Goal: Task Accomplishment & Management: Use online tool/utility

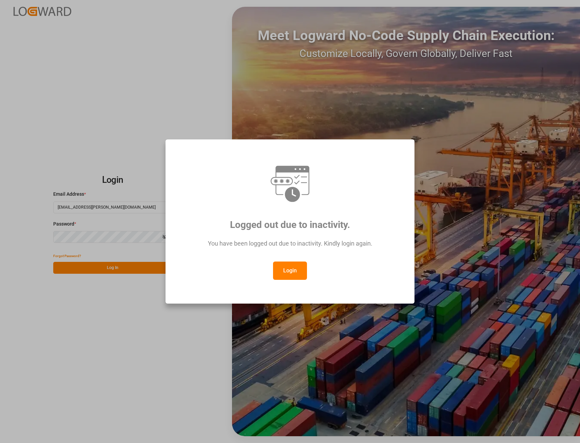
click at [289, 273] on button "Login" at bounding box center [290, 271] width 34 height 18
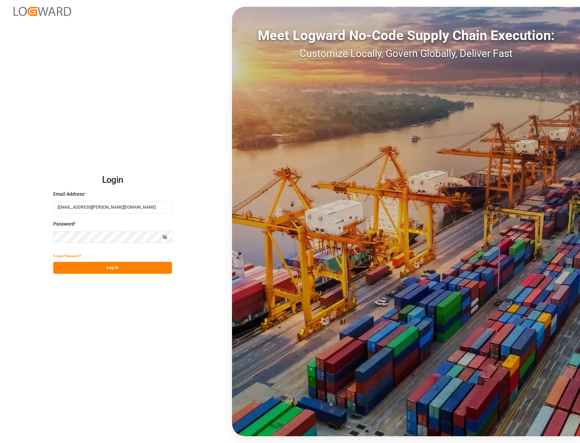
click at [119, 267] on button "Log In" at bounding box center [112, 268] width 119 height 12
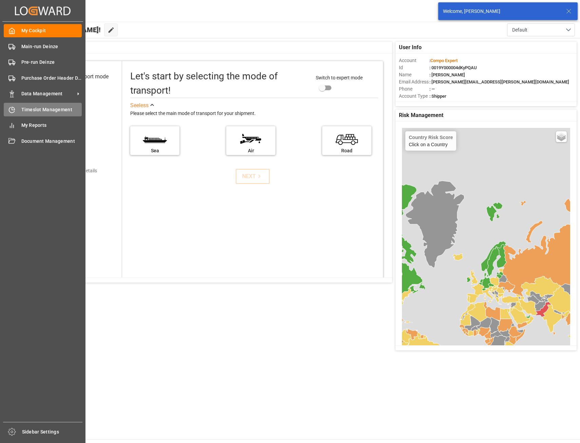
click at [27, 111] on span "Timeslot Management" at bounding box center [51, 109] width 61 height 7
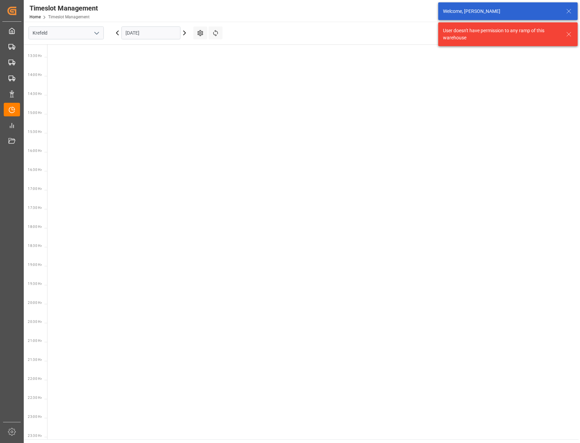
scroll to position [517, 0]
click at [93, 34] on button "open menu" at bounding box center [96, 33] width 10 height 11
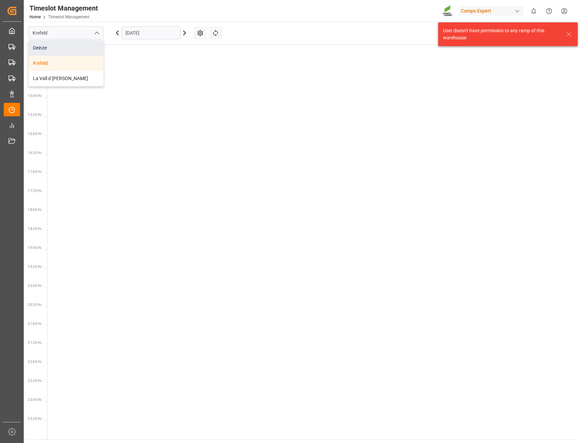
click at [51, 45] on div "Deinze" at bounding box center [66, 47] width 75 height 15
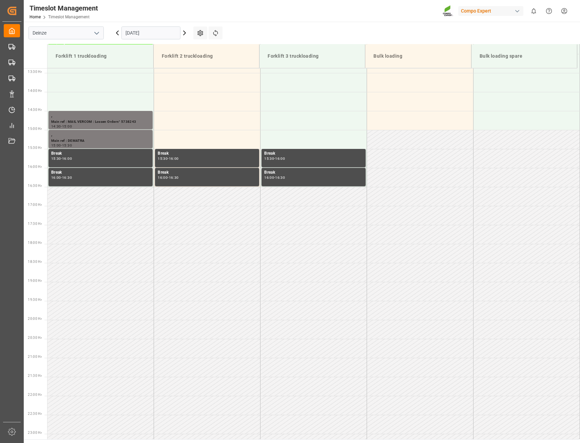
scroll to position [541, 0]
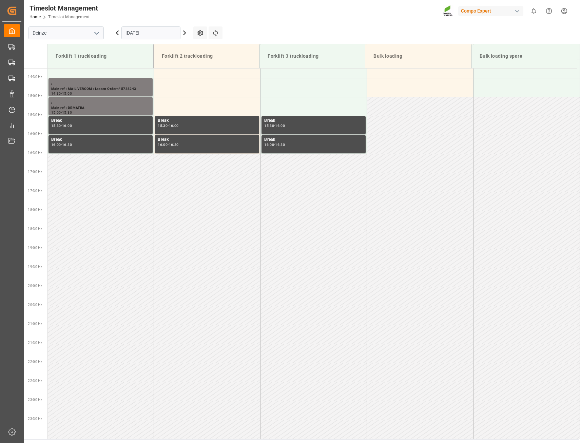
click at [153, 33] on input "[DATE]" at bounding box center [150, 32] width 59 height 13
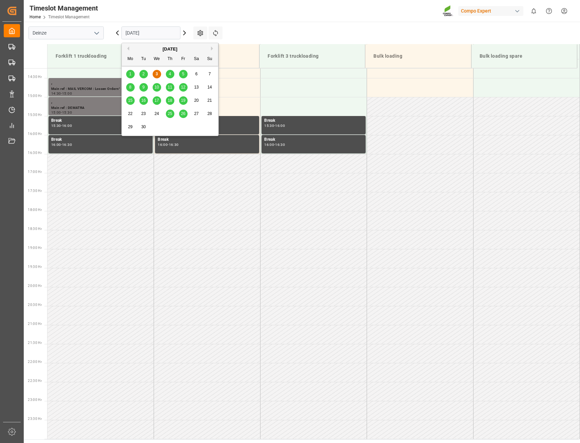
click at [167, 76] on div "4" at bounding box center [170, 74] width 8 height 8
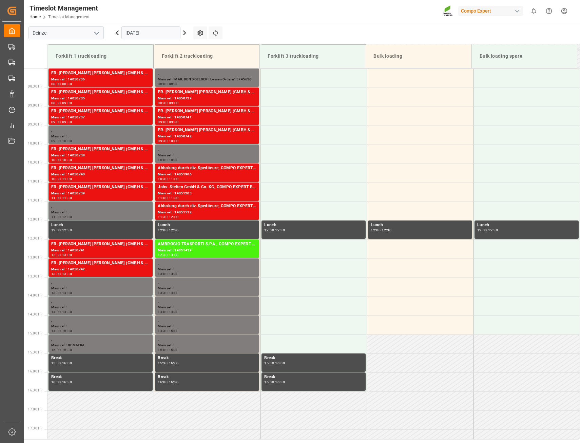
scroll to position [270, 0]
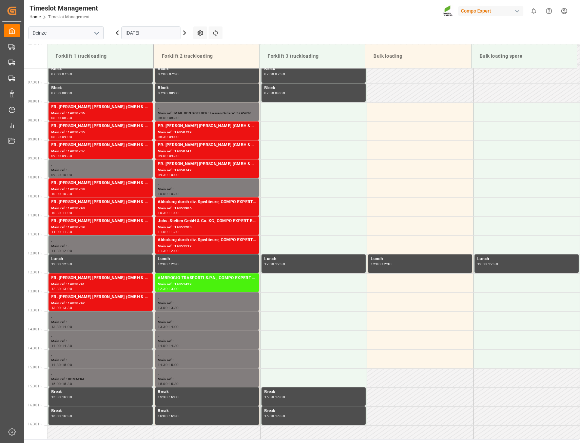
click at [184, 30] on icon at bounding box center [184, 33] width 8 height 8
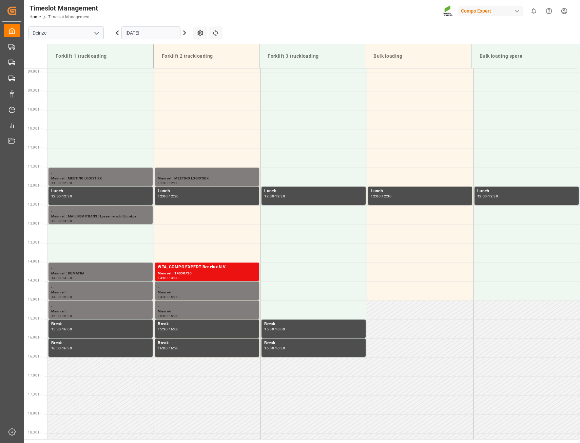
scroll to position [202, 0]
